Goal: Book appointment/travel/reservation

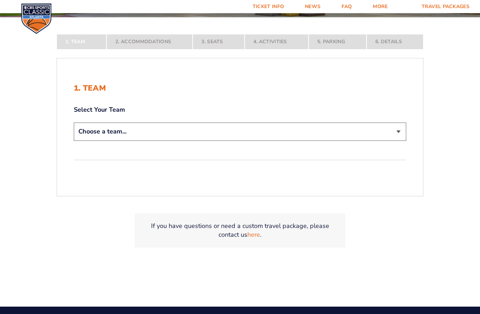
scroll to position [149, 0]
click at [122, 140] on select "Choose a team... [US_STATE] Wildcats [US_STATE] State Buckeyes [US_STATE] Tar H…" at bounding box center [240, 132] width 332 height 18
select select "12956"
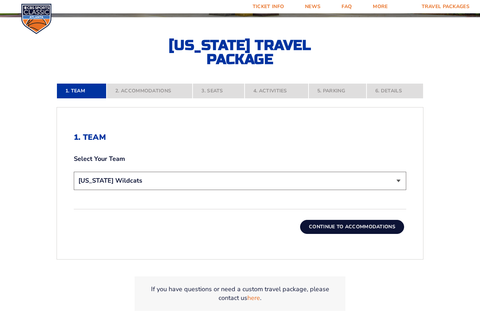
click at [367, 234] on button "Continue To Accommodations" at bounding box center [352, 227] width 104 height 14
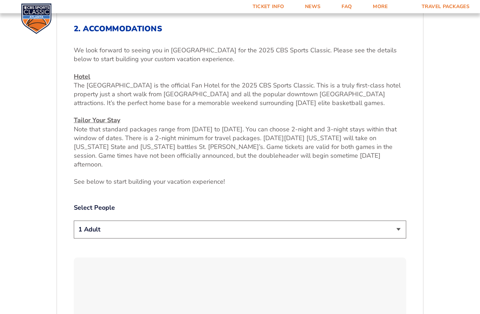
scroll to position [260, 0]
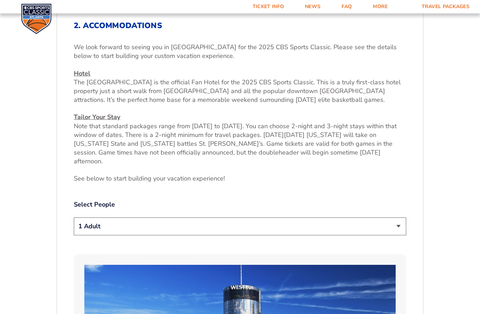
click at [398, 233] on select "1 Adult 2 Adults 3 Adults 4 Adults 2 Adults + 1 Child 2 Adults + 2 Children 2 A…" at bounding box center [240, 226] width 332 height 18
select select "2 Adults"
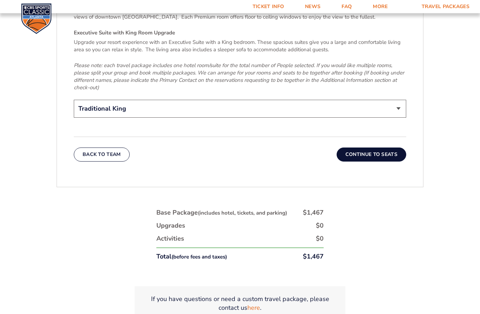
scroll to position [1148, 0]
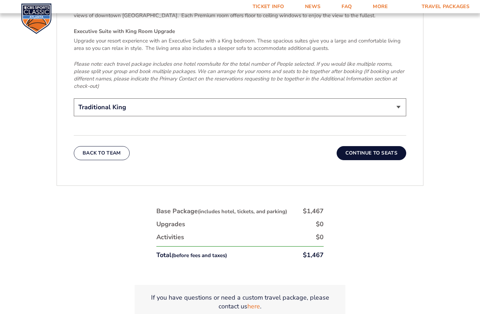
click at [376, 148] on button "Continue To Seats" at bounding box center [371, 153] width 70 height 14
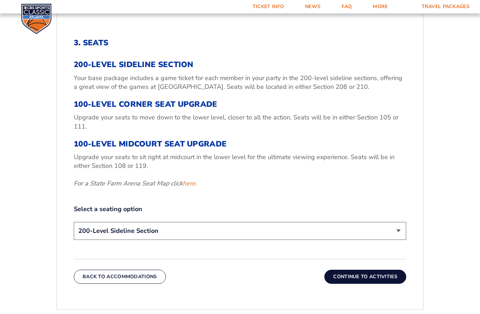
scroll to position [221, 0]
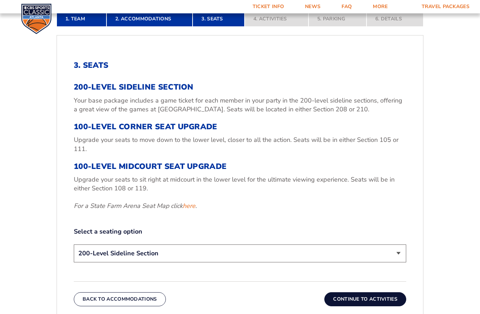
click at [186, 210] on link "here" at bounding box center [189, 206] width 13 height 9
click at [88, 186] on div "200-Level Sideline Section Your base package includes a game ticket for each me…" at bounding box center [240, 145] width 332 height 127
click at [399, 262] on select "200-Level Sideline Section 100-Level Corner Seat Upgrade (+$120 per person) 100…" at bounding box center [240, 253] width 332 height 18
select select "100-Level Corner Seat Upgrade"
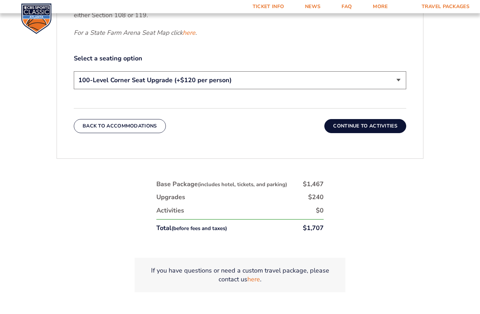
scroll to position [394, 0]
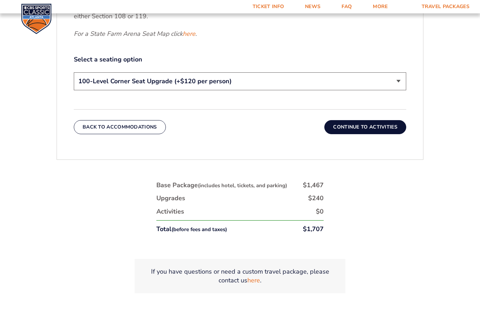
click at [372, 134] on button "Continue To Activities" at bounding box center [365, 127] width 82 height 14
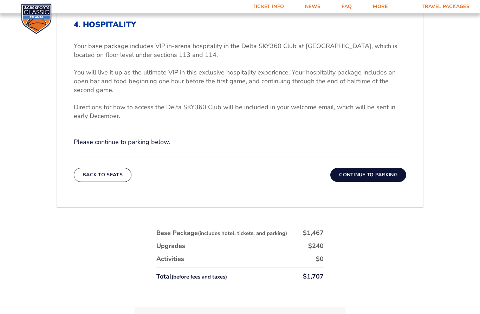
scroll to position [262, 0]
click at [388, 181] on button "Continue To Parking" at bounding box center [368, 174] width 76 height 14
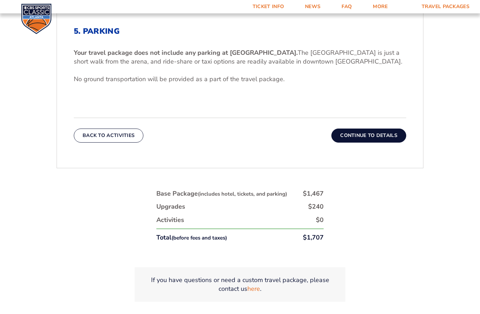
scroll to position [255, 0]
click at [382, 143] on button "Continue To Details" at bounding box center [368, 136] width 75 height 14
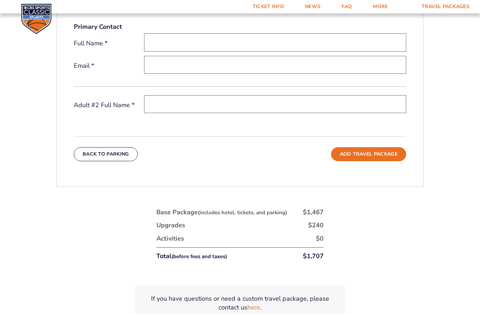
scroll to position [332, 0]
